Goal: Task Accomplishment & Management: Manage account settings

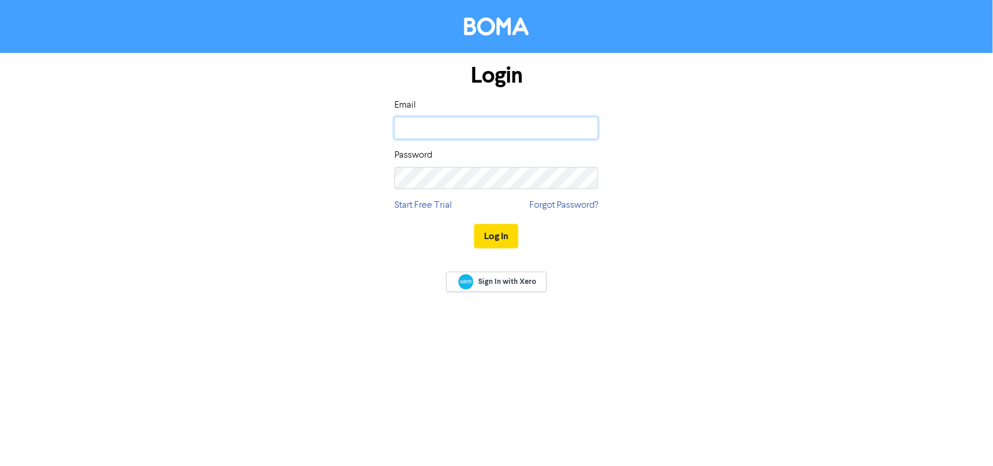
click at [484, 129] on input "email" at bounding box center [497, 128] width 204 height 22
type input "[DOMAIN_NAME][EMAIL_ADDRESS][DOMAIN_NAME]"
click at [474, 224] on button "Log In" at bounding box center [496, 236] width 44 height 24
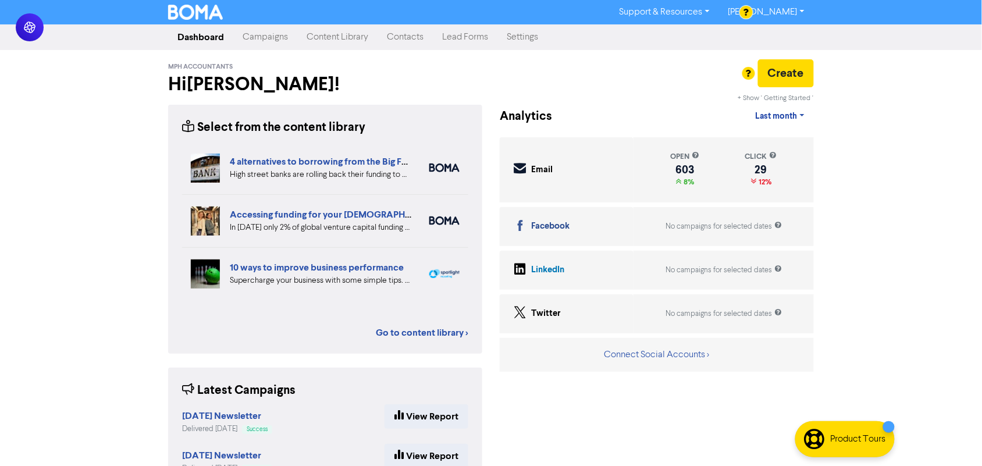
click at [259, 38] on link "Campaigns" at bounding box center [265, 37] width 64 height 23
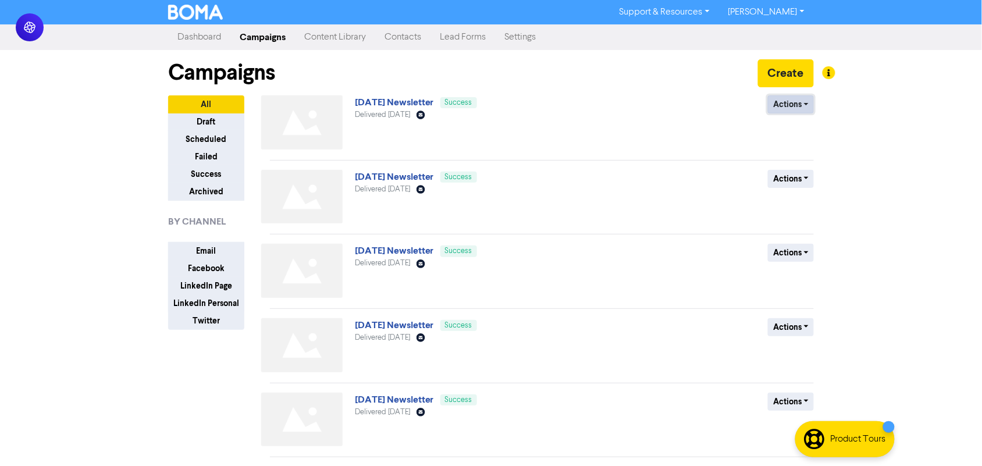
click at [787, 106] on button "Actions" at bounding box center [791, 104] width 46 height 18
click at [790, 134] on button "Duplicate" at bounding box center [815, 129] width 92 height 19
click at [793, 100] on button "Actions" at bounding box center [791, 104] width 46 height 18
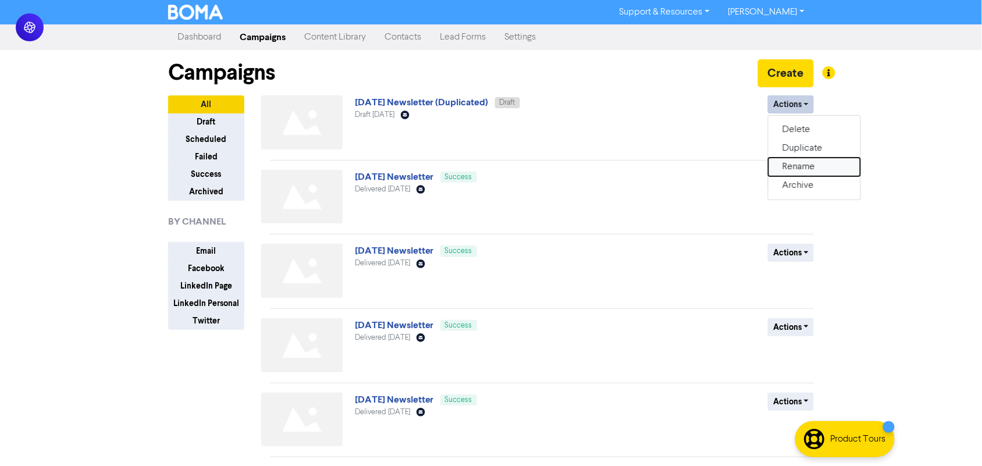
click at [796, 169] on button "Rename" at bounding box center [815, 167] width 92 height 19
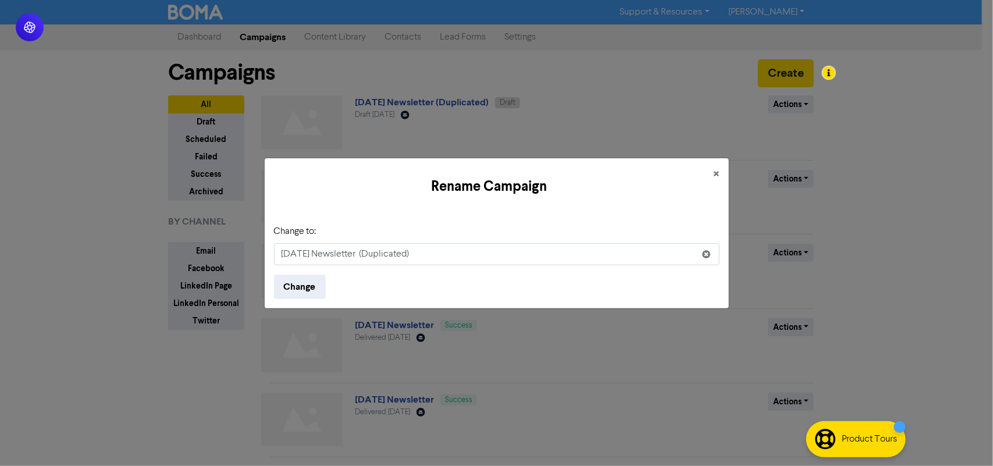
click at [306, 252] on input "[DATE] Newsletter (Duplicated)" at bounding box center [497, 254] width 446 height 22
drag, startPoint x: 462, startPoint y: 253, endPoint x: 648, endPoint y: 254, distance: 186.2
click at [647, 253] on input "[DATE] Newsletter (Duplicated)" at bounding box center [497, 254] width 446 height 22
type input "[DATE] Newsletter"
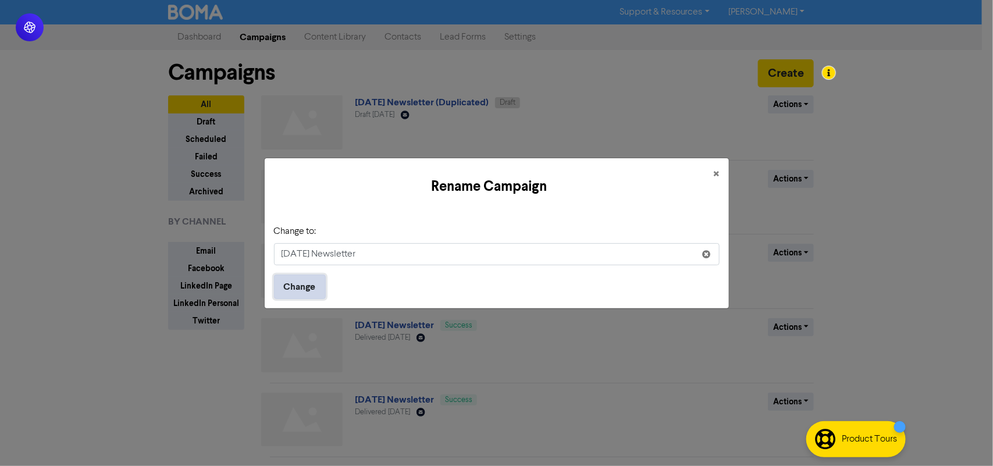
click at [320, 287] on button "Change" at bounding box center [300, 287] width 52 height 24
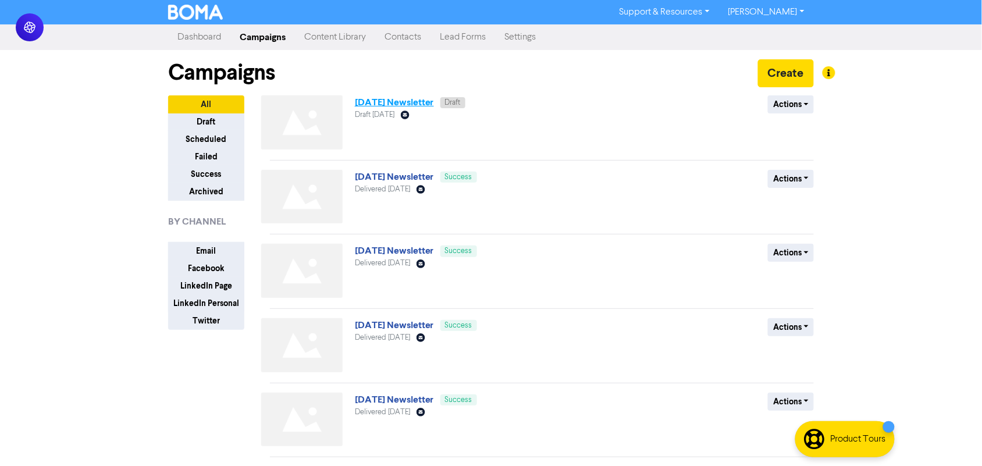
click at [431, 102] on link "[DATE] Newsletter" at bounding box center [394, 103] width 79 height 12
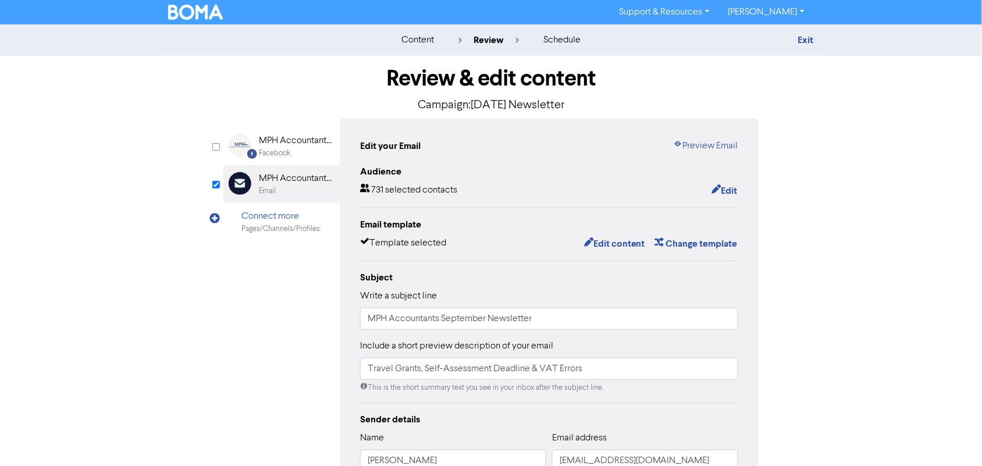
click at [806, 332] on div "Review & edit content Campaign: [DATE] Newsletter Facebook Created with Sketch.…" at bounding box center [490, 361] width 663 height 610
click at [847, 219] on div "content review schedule Exit Review & edit content Campaign: [DATE] Newsletter …" at bounding box center [491, 344] width 982 height 641
click at [474, 322] on input "MPH Accountants September Newsletter" at bounding box center [549, 319] width 378 height 22
type input "MPH Accountants October Newsletter"
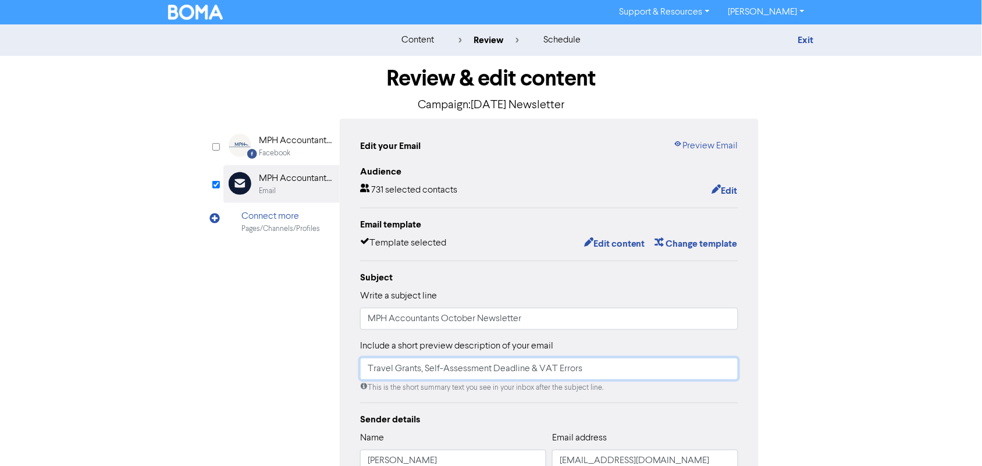
drag, startPoint x: 622, startPoint y: 374, endPoint x: 258, endPoint y: 353, distance: 364.3
click at [258, 353] on div "Facebook Created with Sketch. MPH Accountants & Business Advisors Facebook Emai…" at bounding box center [490, 366] width 535 height 495
type input "Test"
drag, startPoint x: 935, startPoint y: 324, endPoint x: 699, endPoint y: 265, distance: 243.1
click at [930, 324] on div "content review schedule Exit Review & edit content Campaign: [DATE] Newsletter …" at bounding box center [491, 344] width 982 height 641
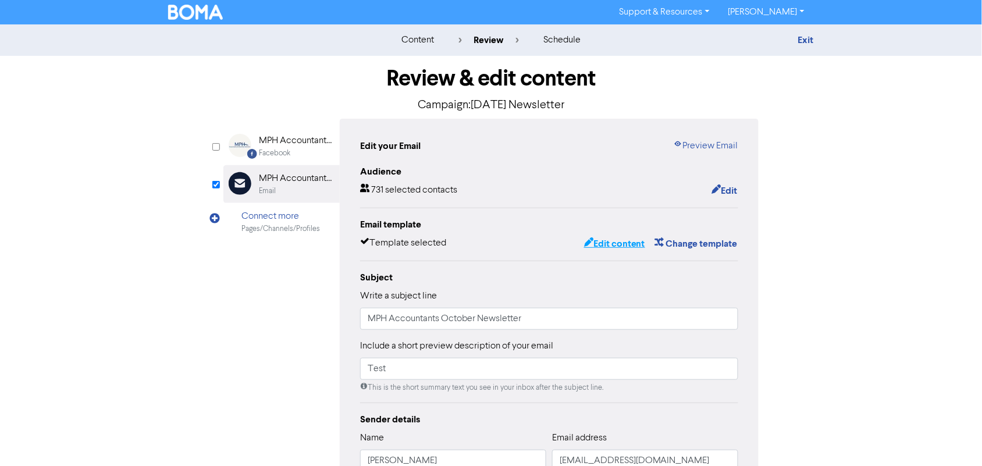
click at [616, 240] on button "Edit content" at bounding box center [615, 243] width 62 height 15
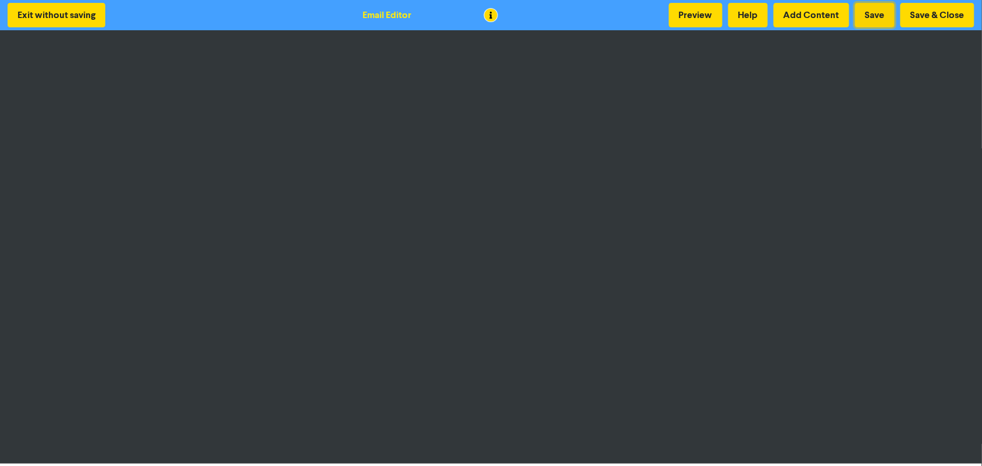
click at [871, 13] on button "Save" at bounding box center [876, 15] width 40 height 24
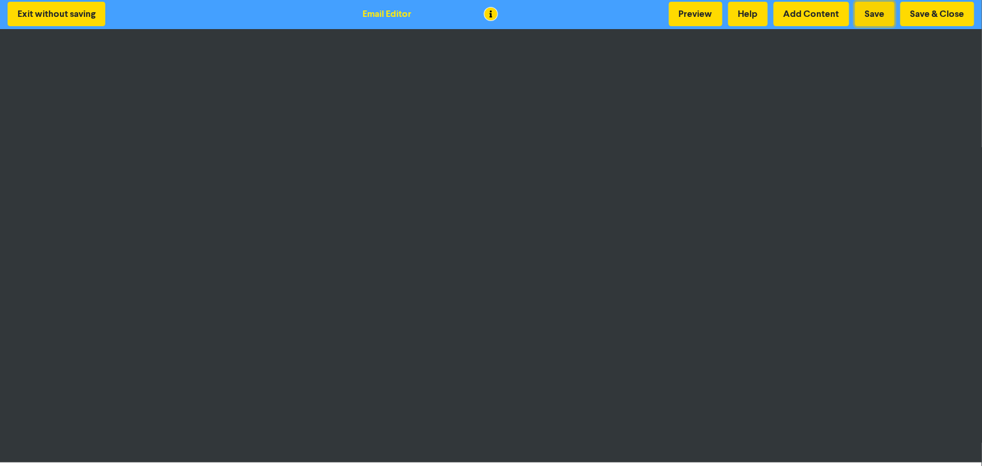
click at [880, 19] on button "Save" at bounding box center [876, 14] width 40 height 24
click at [914, 19] on button "Save & Close" at bounding box center [938, 14] width 74 height 24
